Goal: Submit feedback/report problem

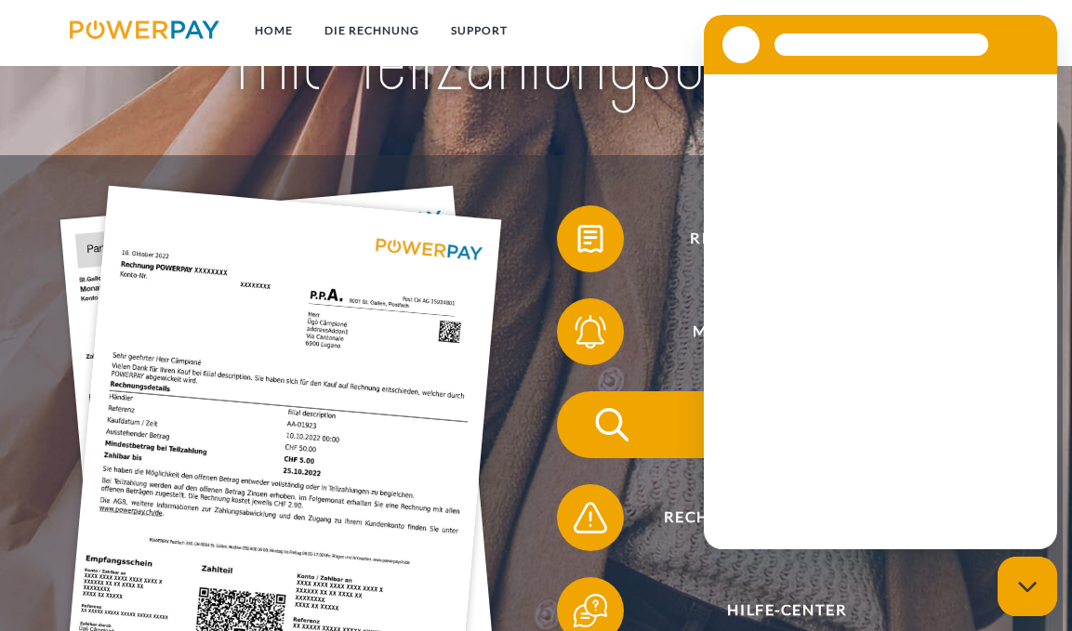
scroll to position [186, 0]
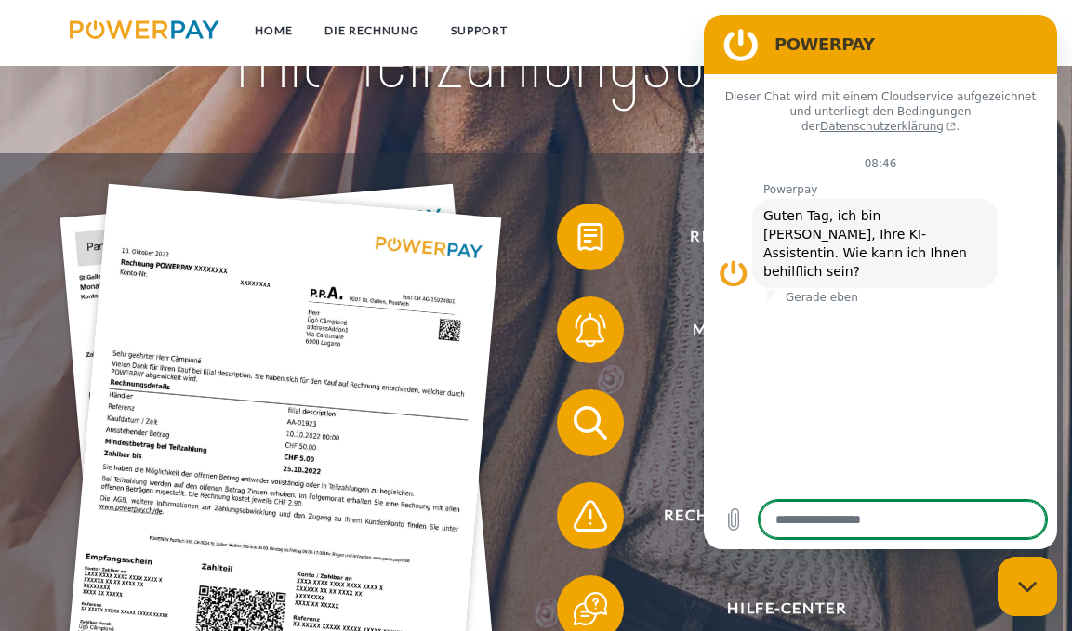
click at [600, 472] on div "Rechnungsbeanstandung" at bounding box center [774, 516] width 502 height 93
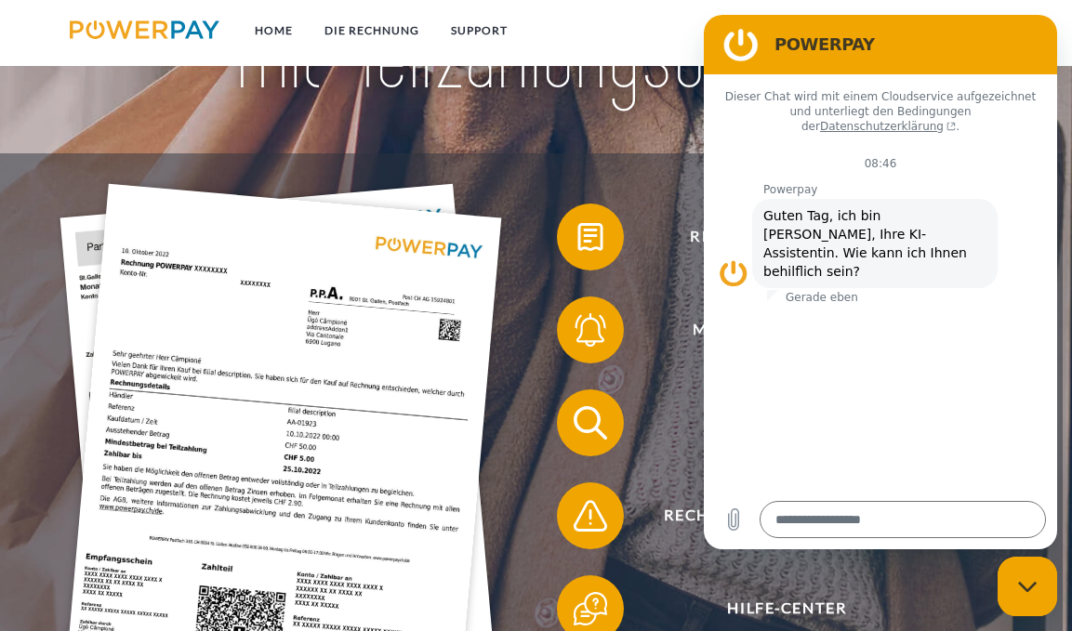
click at [451, 410] on img at bounding box center [281, 479] width 442 height 590
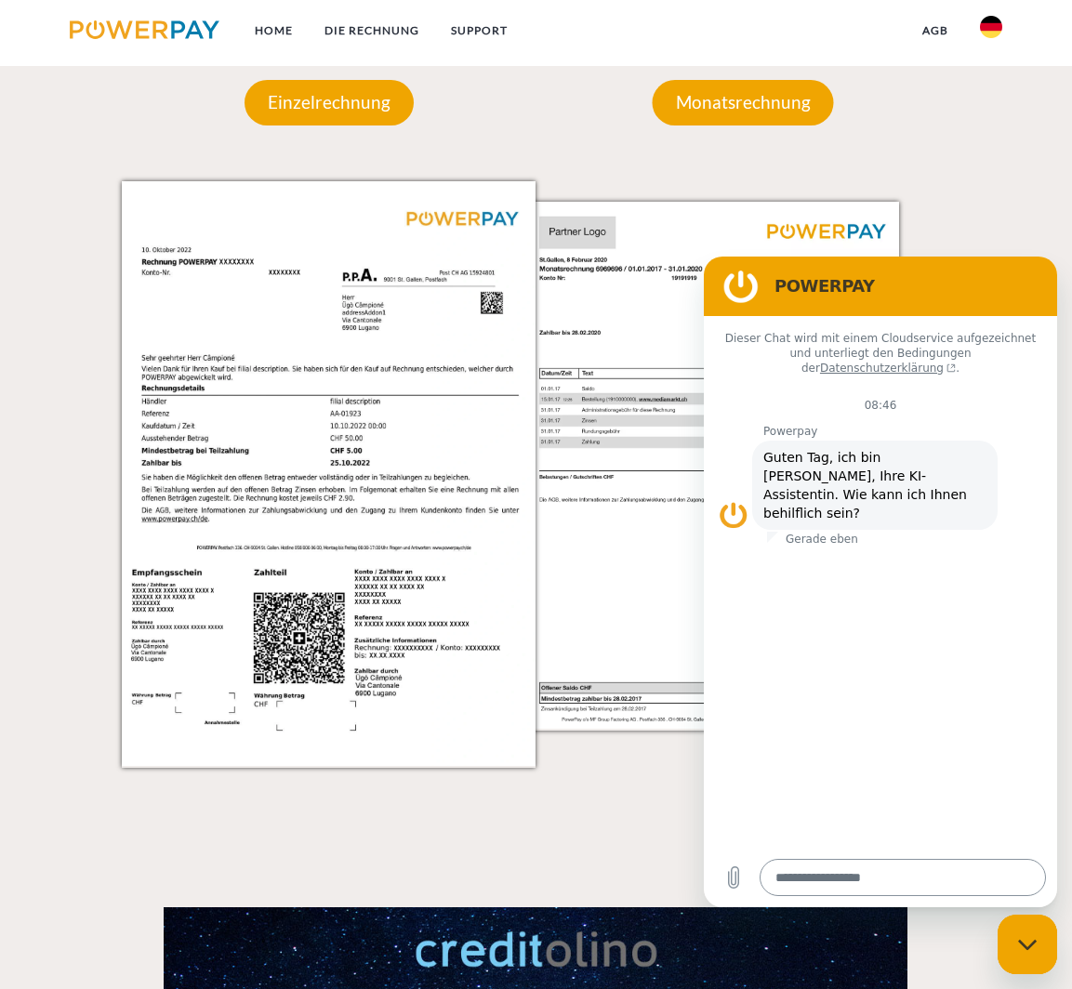
scroll to position [1594, 0]
click at [1035, 630] on div "Messaging-Fenster schließen" at bounding box center [1027, 945] width 56 height 56
type textarea "*"
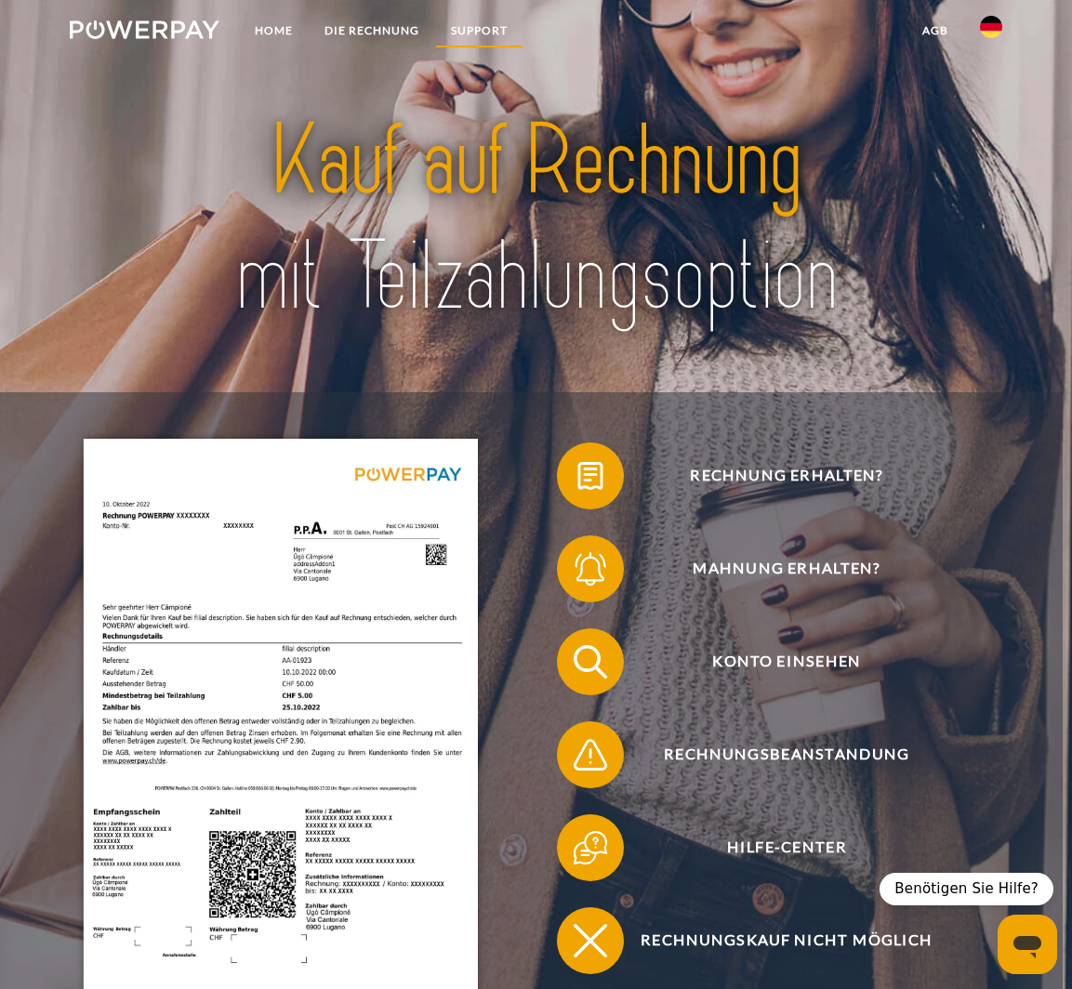
scroll to position [0, 0]
click at [385, 28] on link "DIE RECHNUNG" at bounding box center [372, 30] width 126 height 33
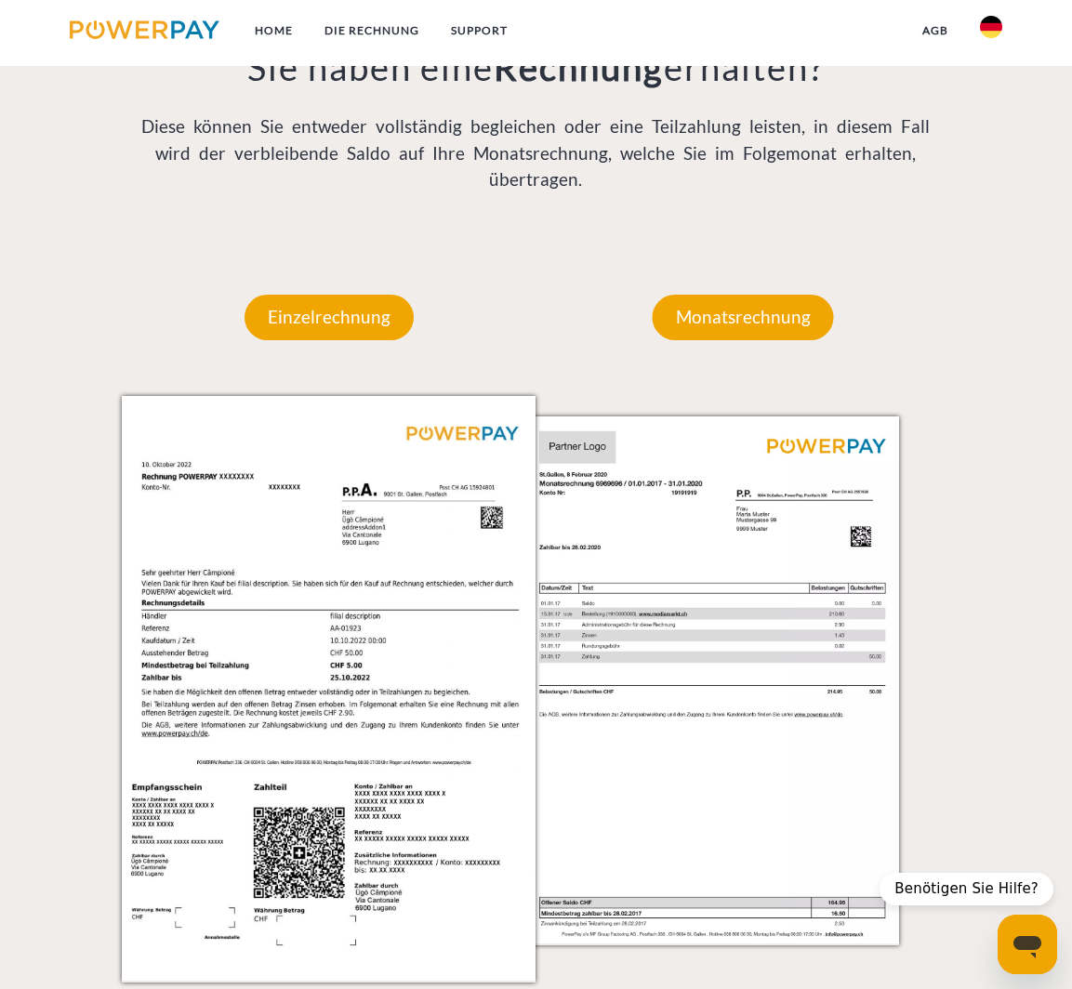
scroll to position [1346, 0]
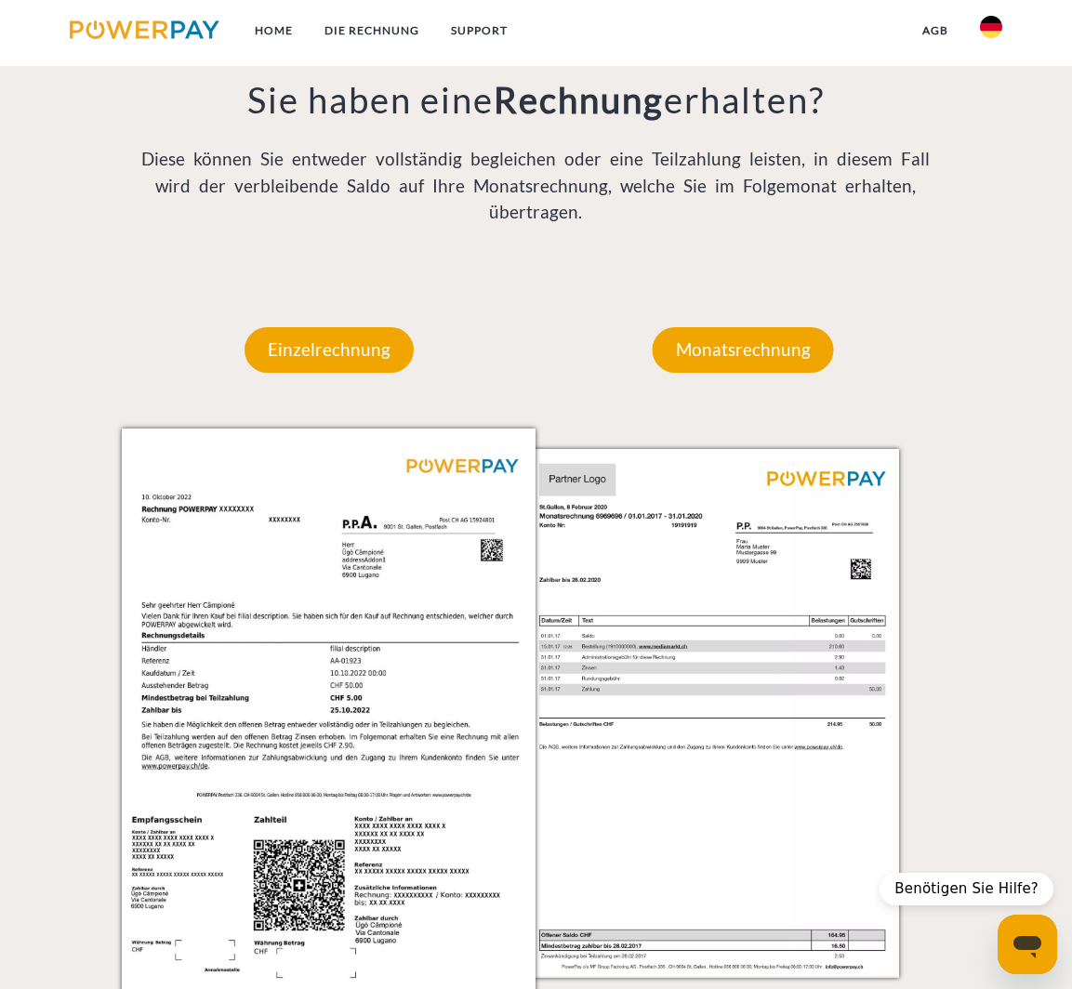
click at [401, 480] on img at bounding box center [329, 722] width 414 height 586
click at [358, 330] on p "Einzelrechnung" at bounding box center [329, 349] width 169 height 45
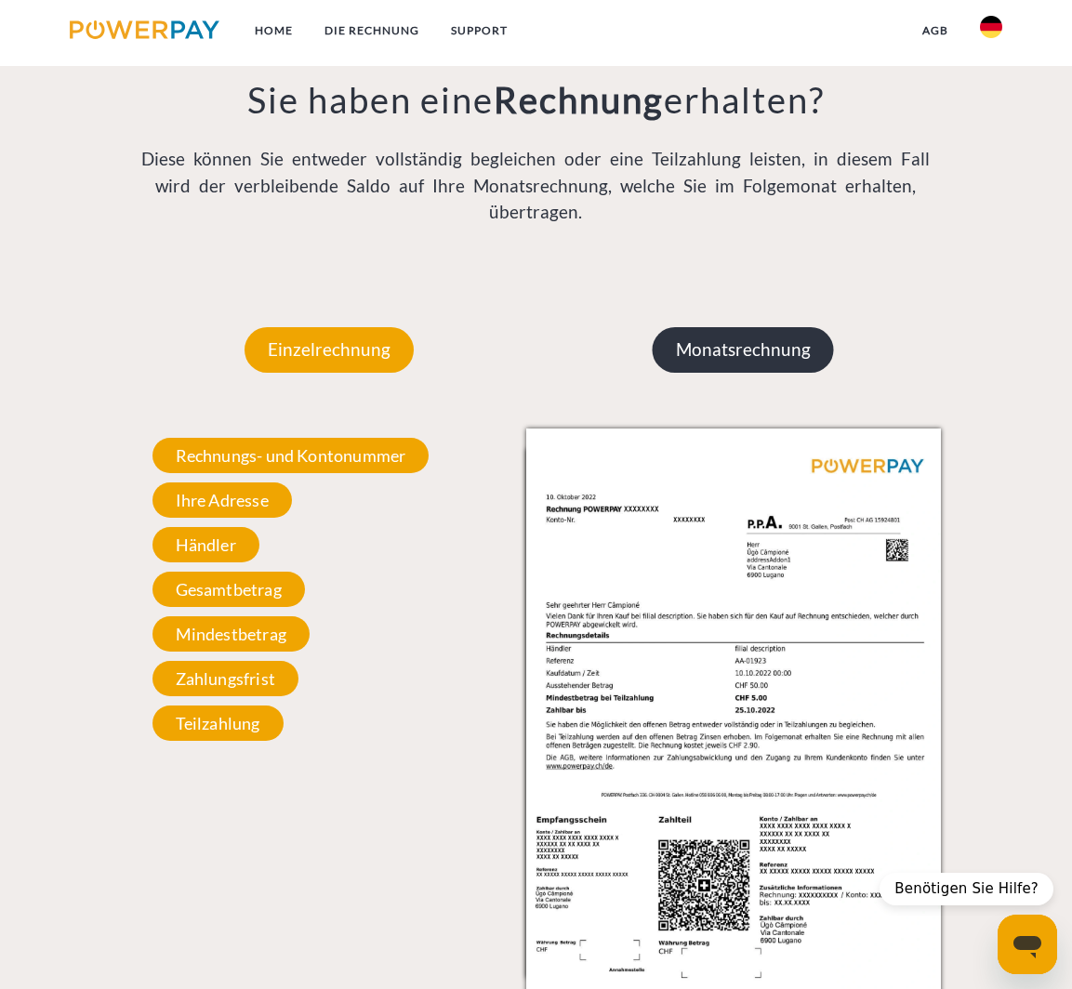
click at [717, 327] on p "Monatsrechnung" at bounding box center [743, 349] width 181 height 45
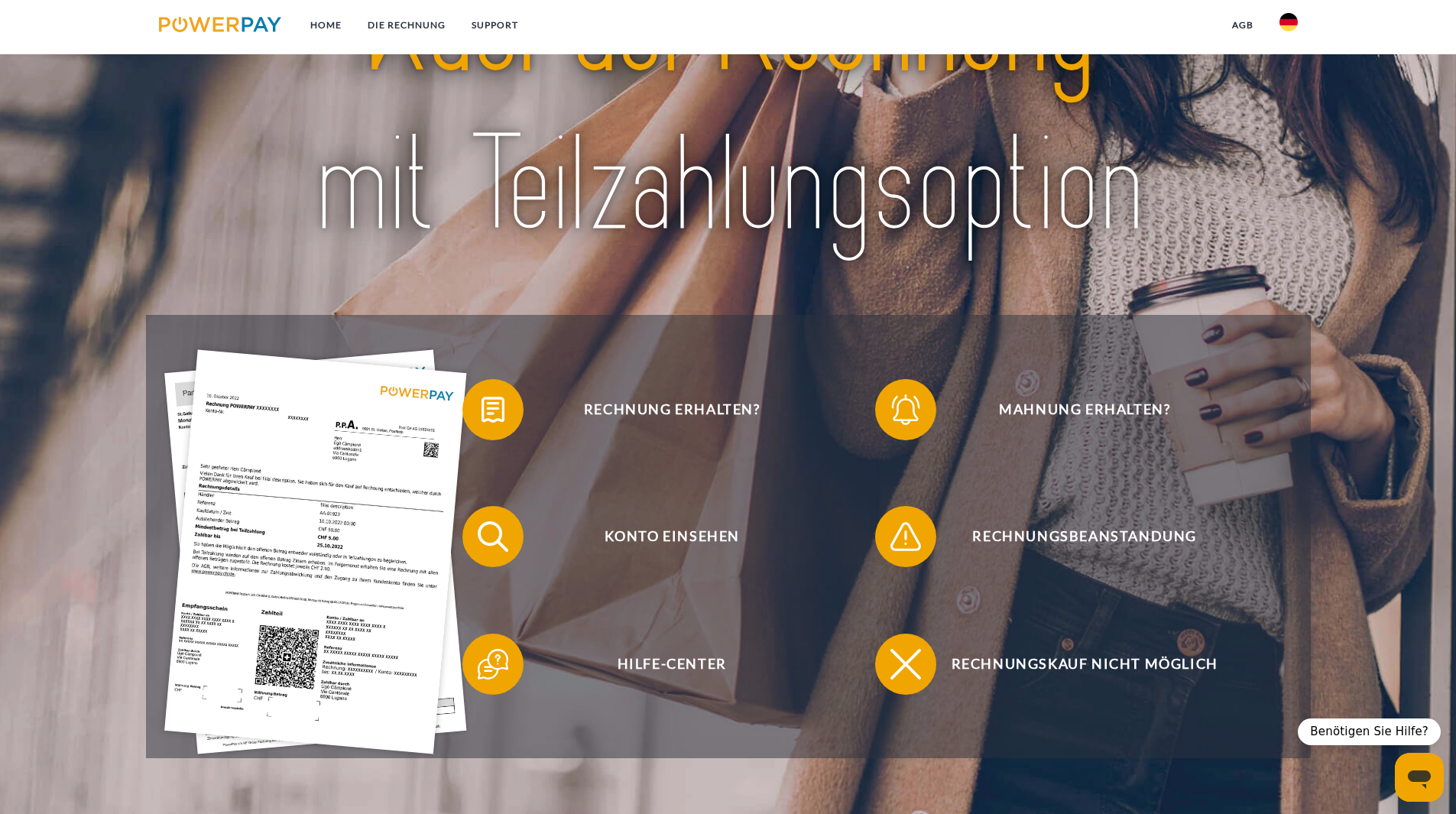
scroll to position [153, 0]
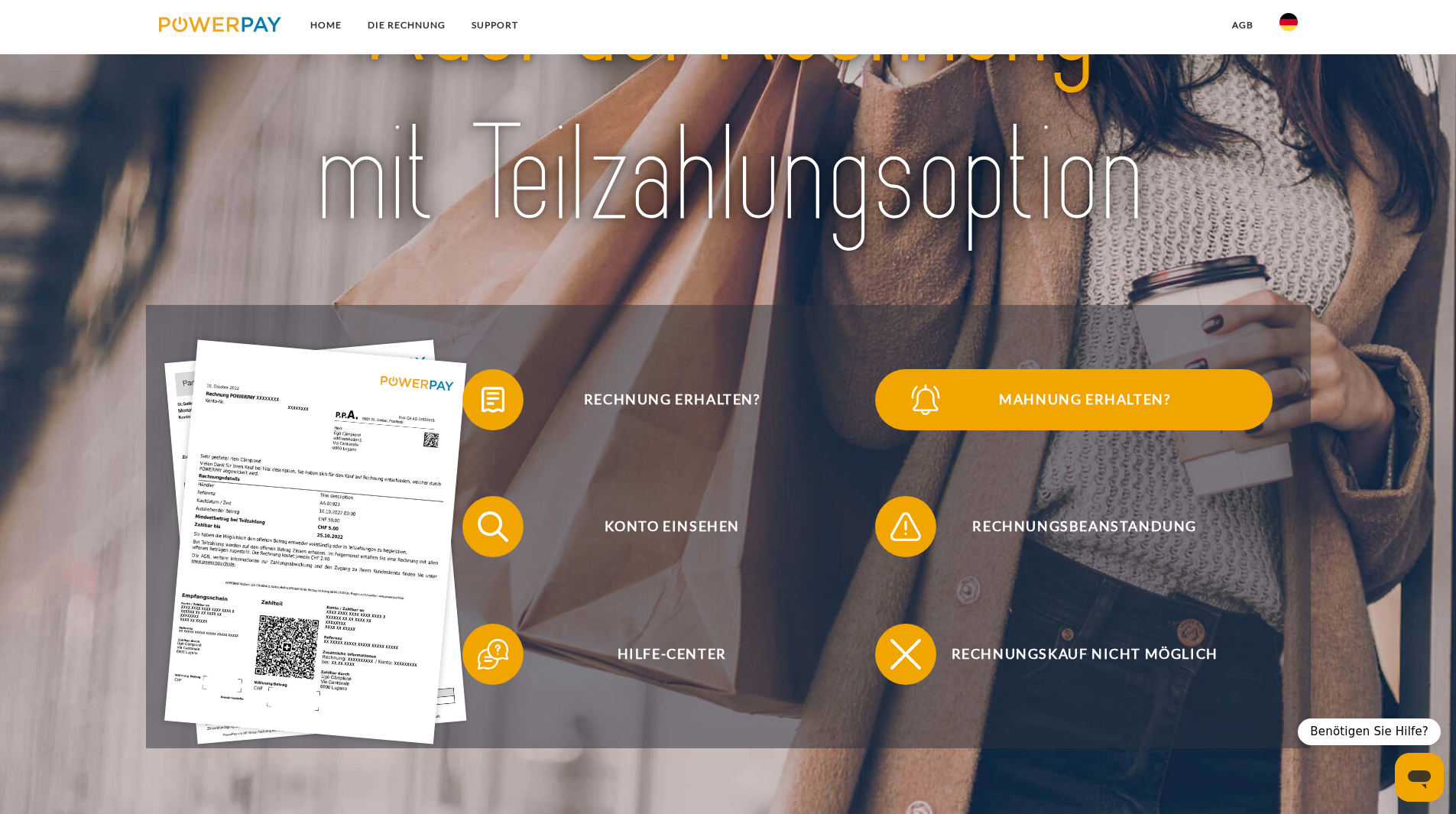
click at [881, 407] on img at bounding box center [926, 400] width 38 height 38
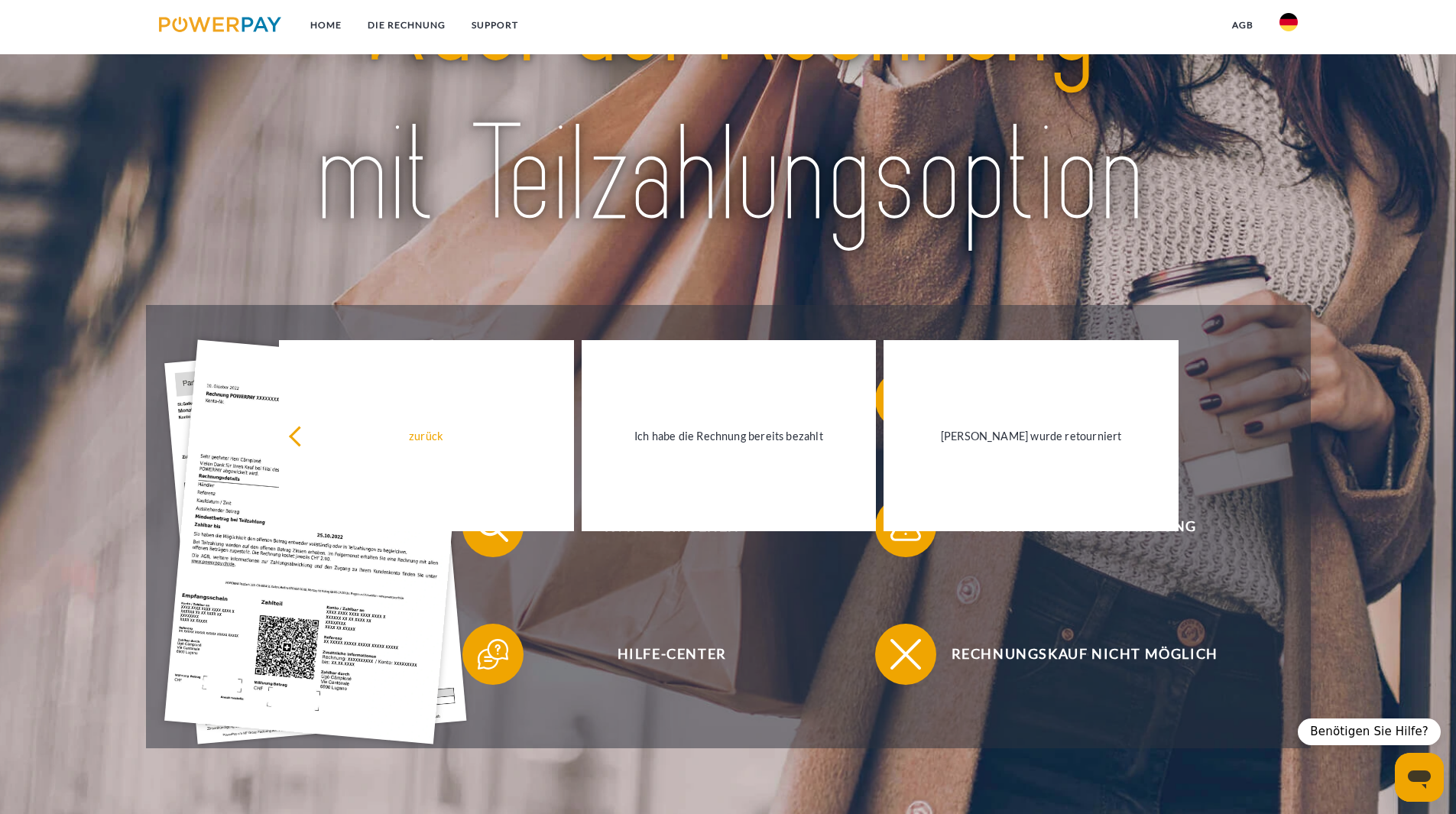
click at [818, 298] on div at bounding box center [728, 96] width 1165 height 418
click at [881, 362] on div "Rechnung erhalten? Mahnung erhalten? Konto einsehen" at bounding box center [728, 526] width 1165 height 443
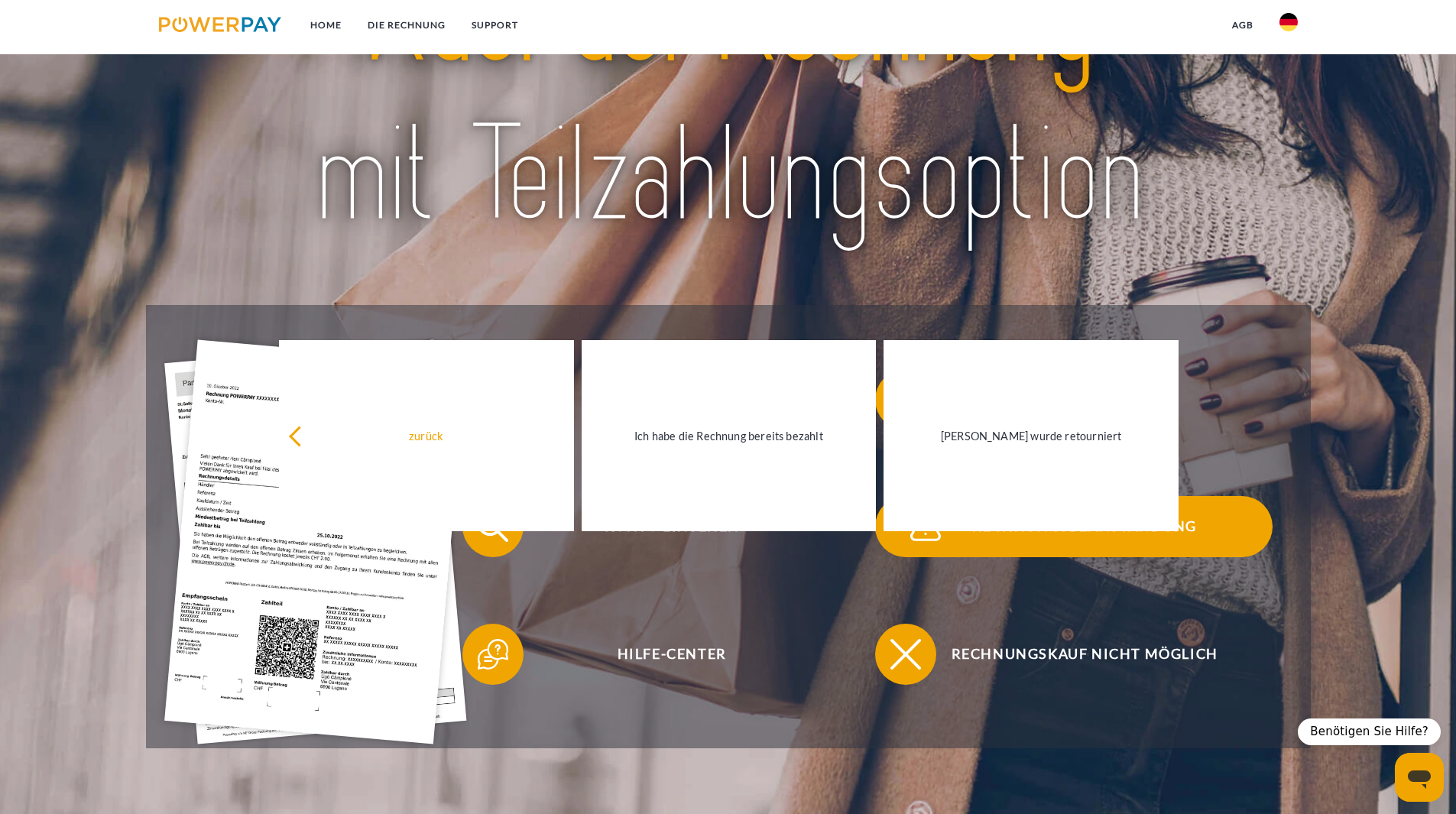
click at [881, 518] on span "Rechnungsbeanstandung" at bounding box center [1084, 526] width 375 height 61
